Goal: Find specific page/section: Find specific page/section

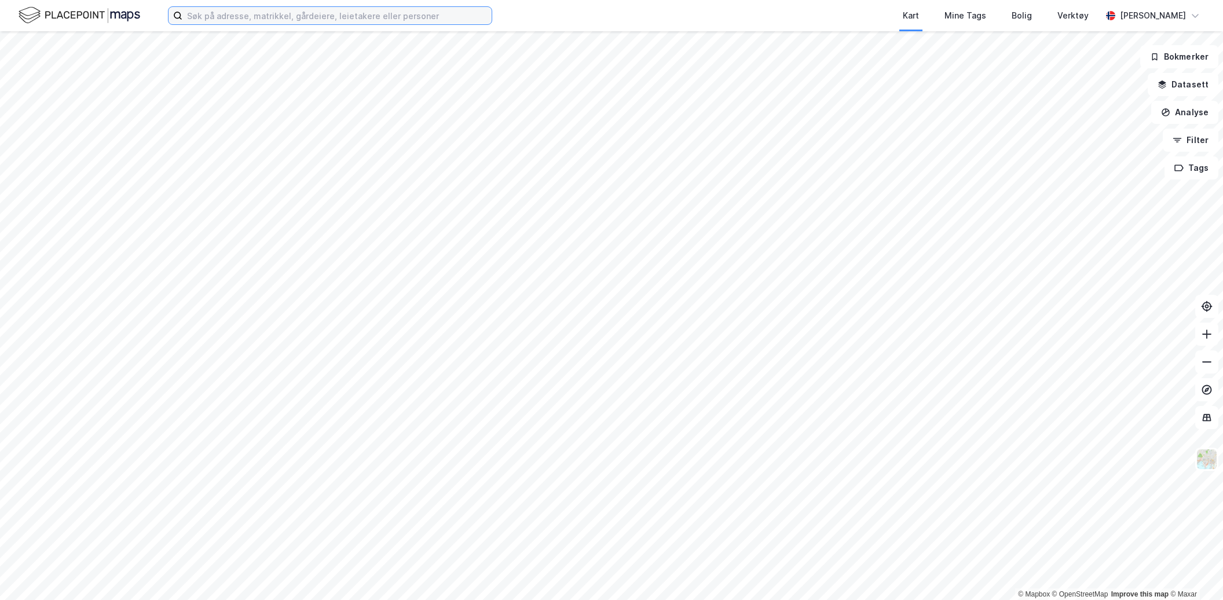
click at [310, 19] on input at bounding box center [336, 15] width 309 height 17
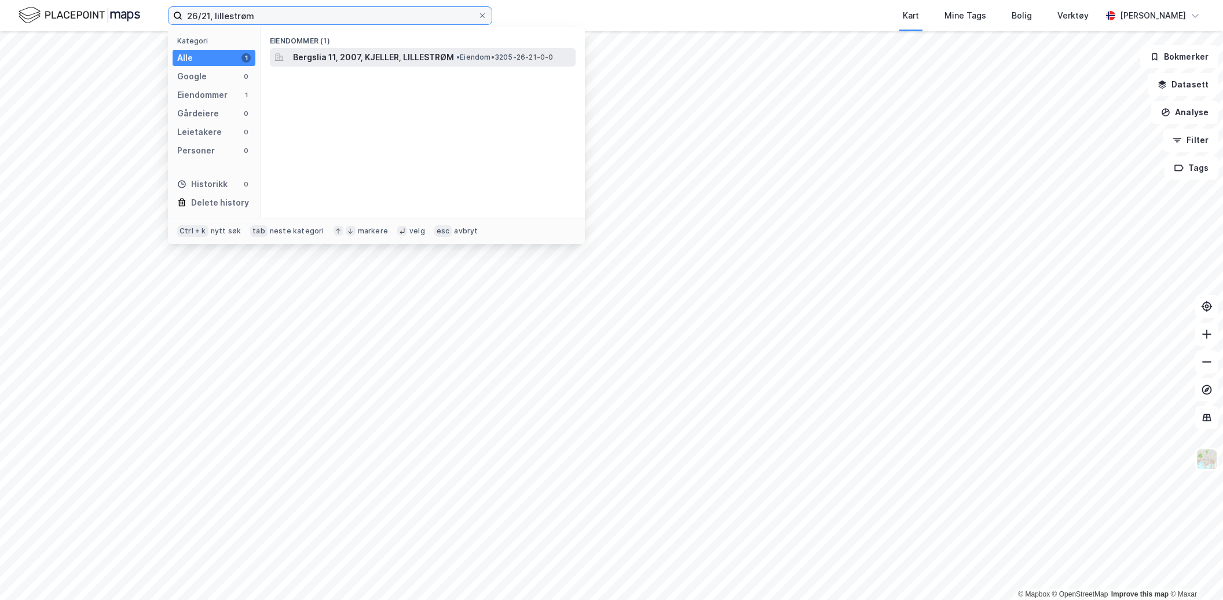
type input "26/21, lillestrøm"
click at [342, 56] on span "Bergslia 11, 2007, KJELLER, LILLESTRØM" at bounding box center [373, 57] width 161 height 14
